Goal: Task Accomplishment & Management: Use online tool/utility

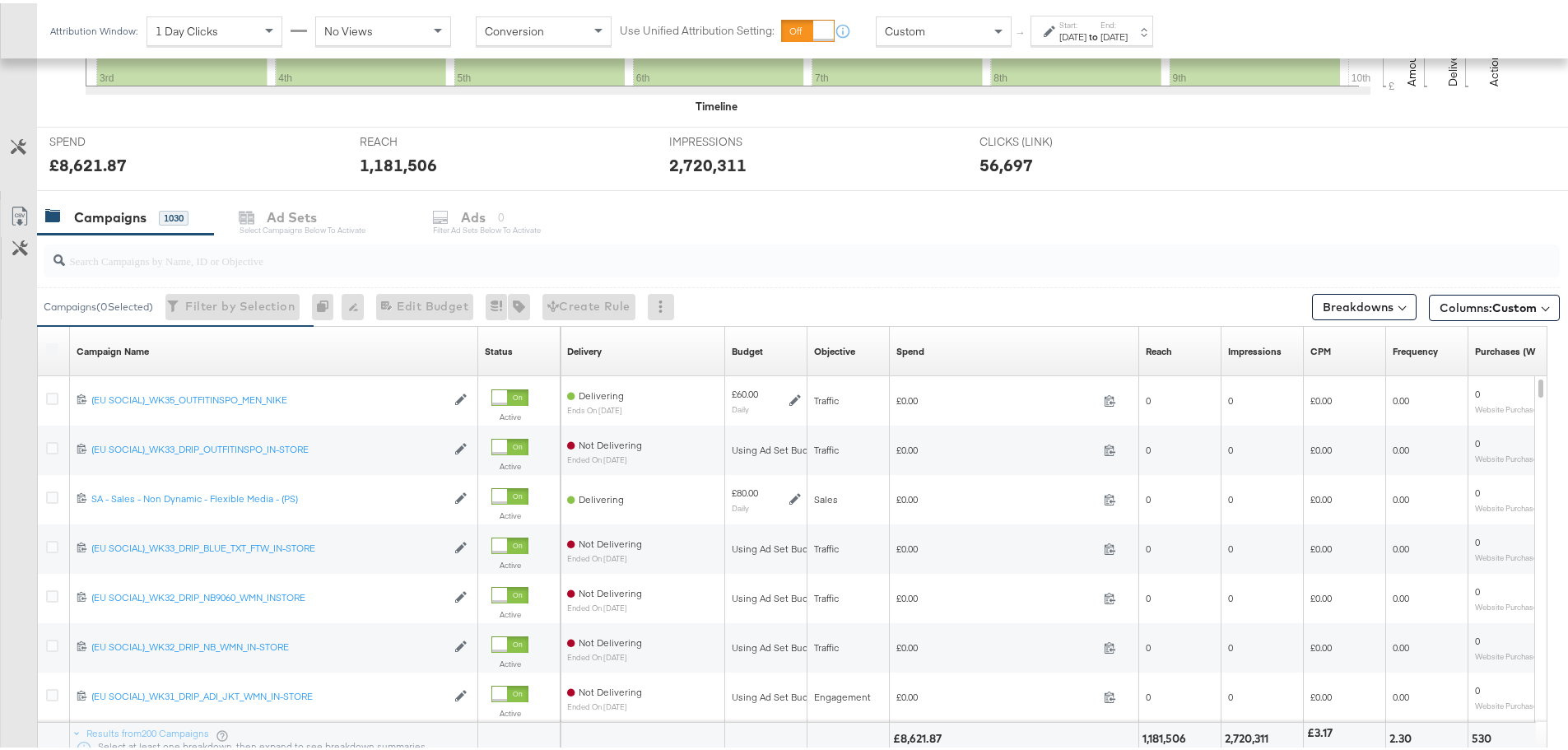
scroll to position [577, 0]
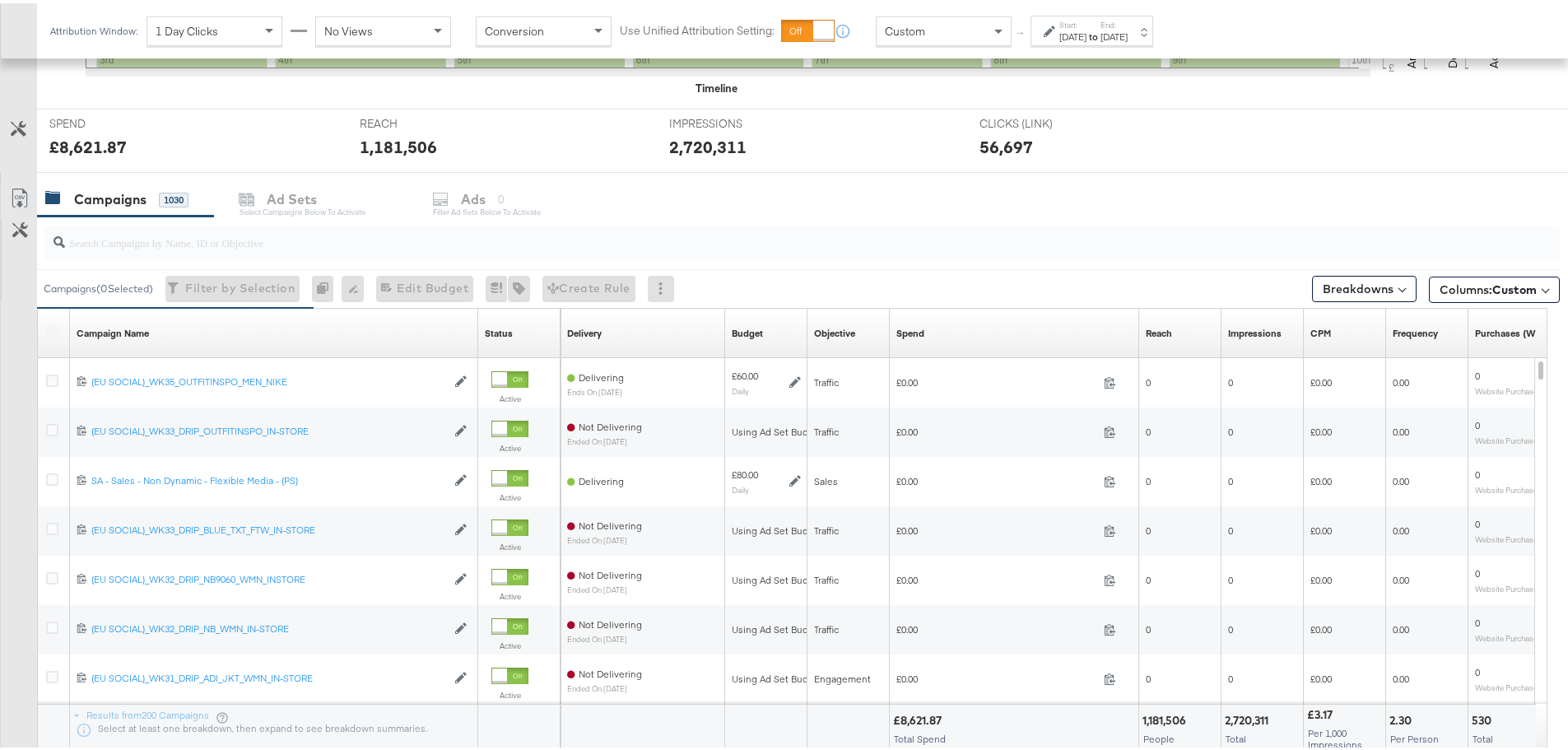
click at [153, 244] on input "search" at bounding box center [742, 233] width 1356 height 32
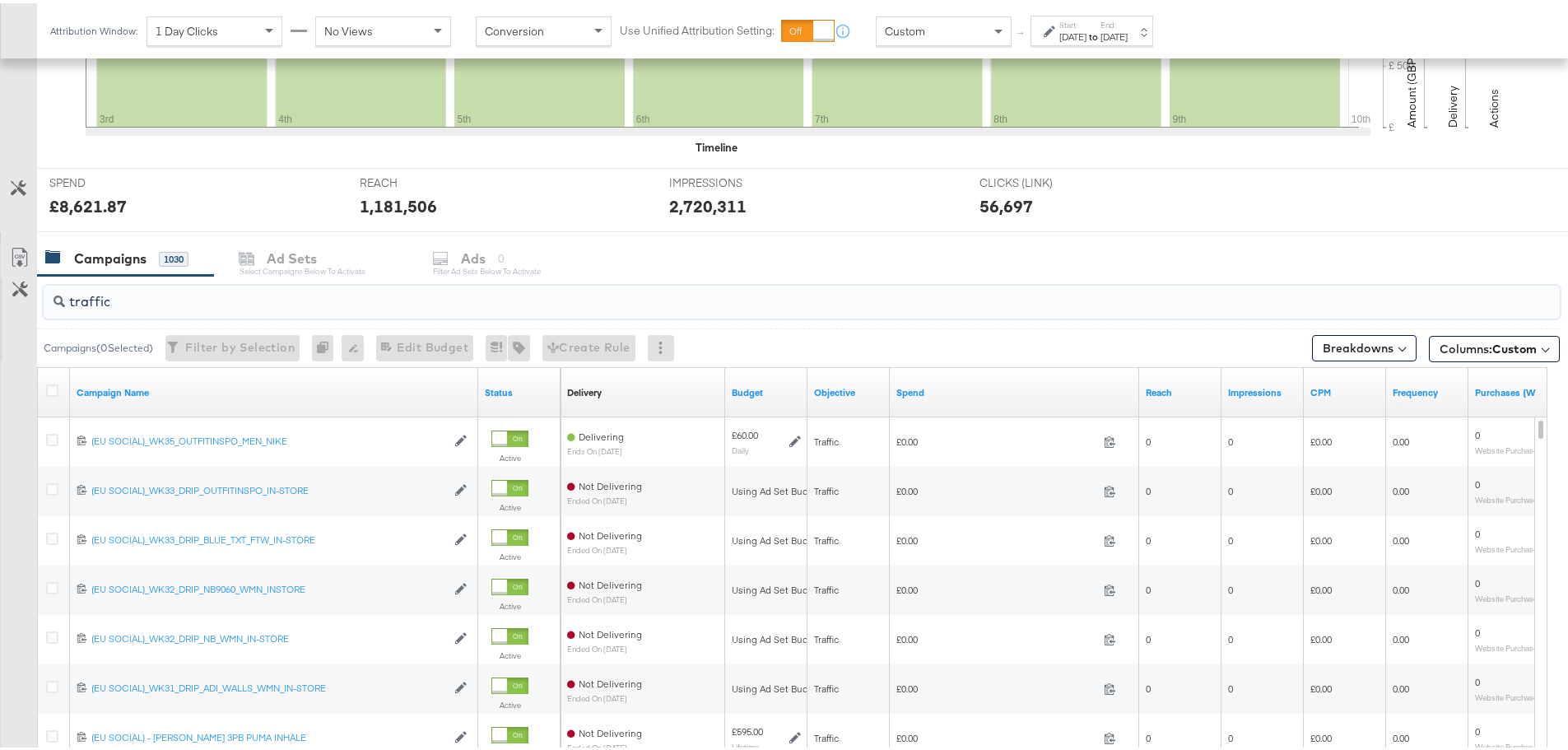
scroll to position [494, 0]
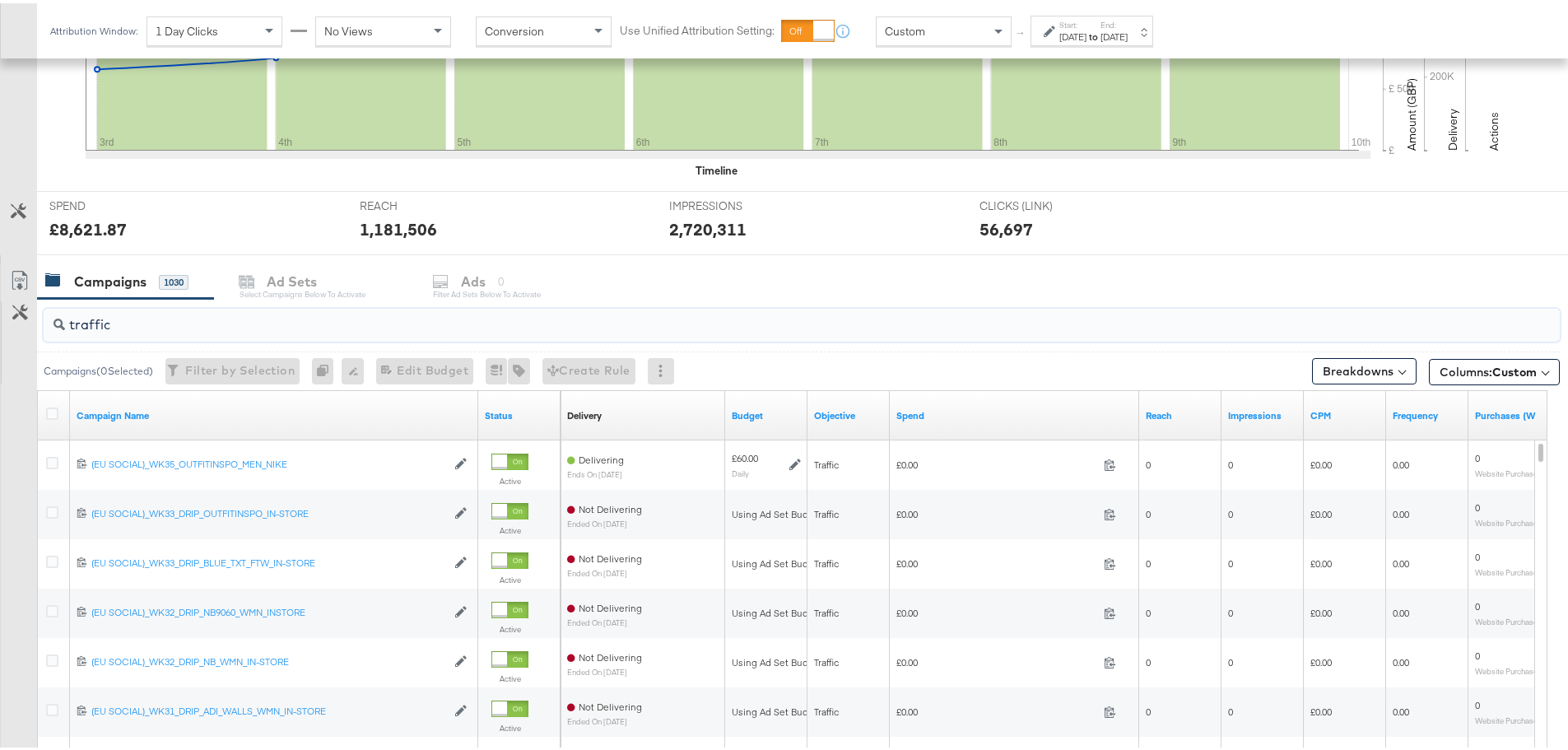
click at [135, 314] on input "traffic" at bounding box center [742, 315] width 1356 height 32
drag, startPoint x: 133, startPoint y: 327, endPoint x: 25, endPoint y: 325, distance: 108.0
click at [25, 325] on div "traffic Campaigns ( 0 Selected) Filter by Selection Filter 0 campaigns 0 Rename…" at bounding box center [779, 588] width 1560 height 585
type input "traffic"
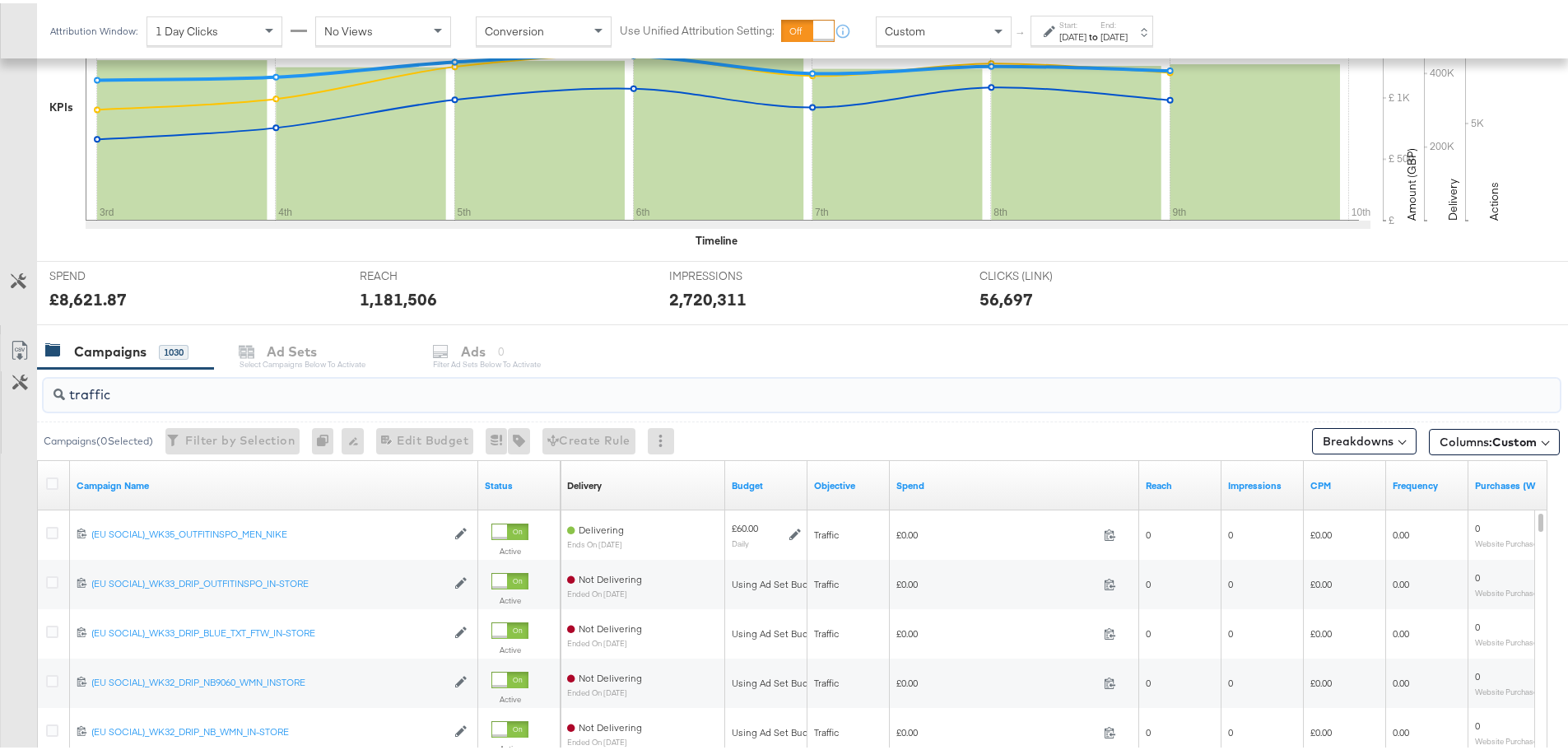
scroll to position [368, 0]
